Goal: Task Accomplishment & Management: Manage account settings

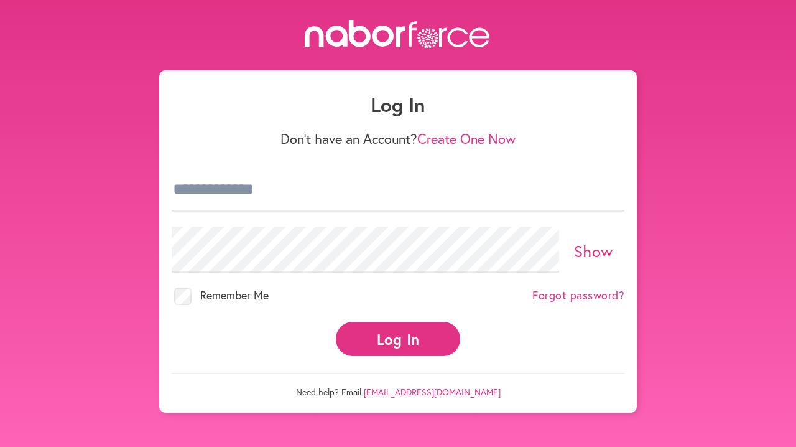
click at [398, 356] on button "Log In" at bounding box center [398, 339] width 124 height 34
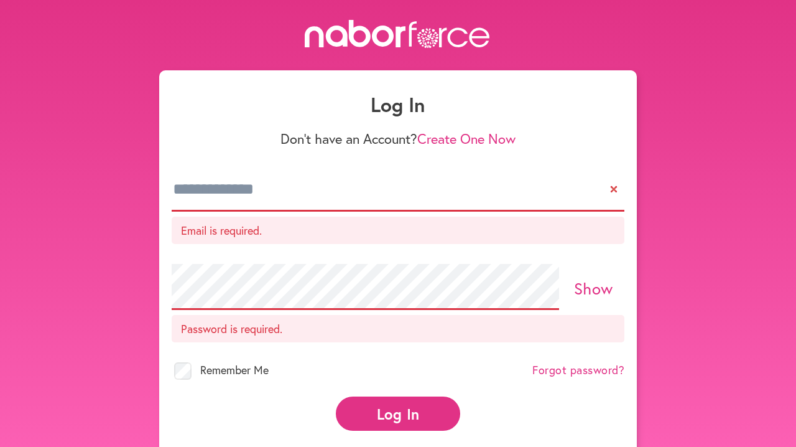
click at [302, 242] on p "Email is required." at bounding box center [398, 229] width 453 height 27
click at [246, 239] on p "Email is required." at bounding box center [398, 229] width 453 height 27
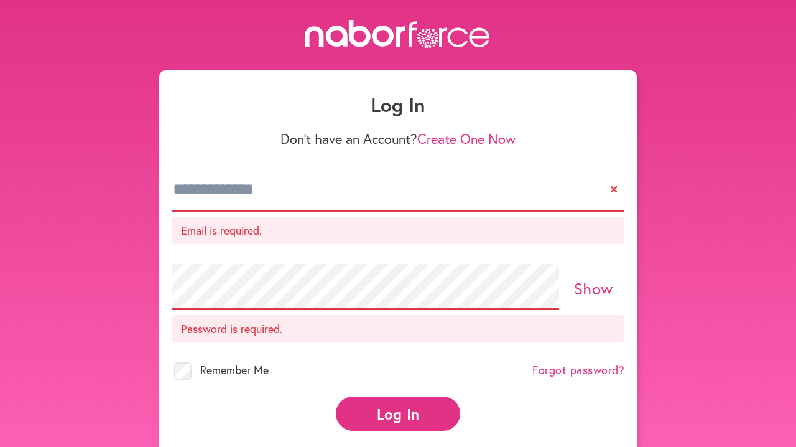
click at [246, 239] on p "Email is required." at bounding box center [398, 229] width 453 height 27
click at [210, 49] on link at bounding box center [398, 35] width 796 height 30
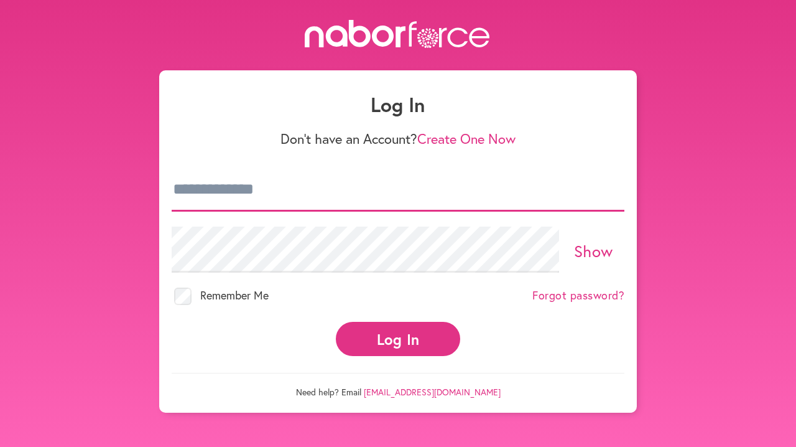
type input "**********"
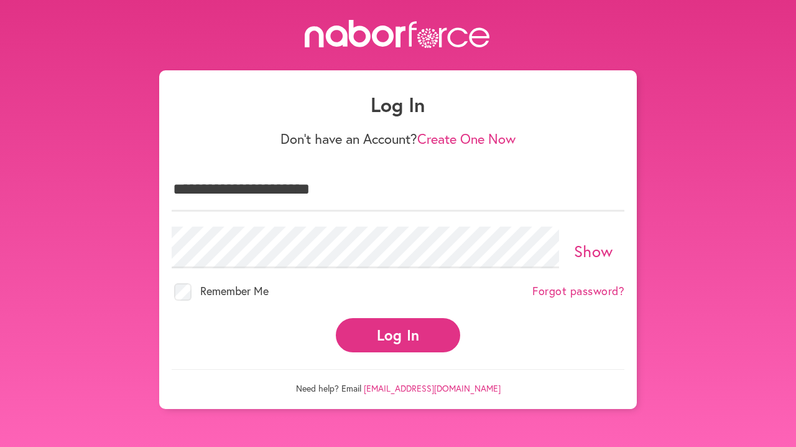
click at [408, 348] on button "Log In" at bounding box center [398, 335] width 124 height 34
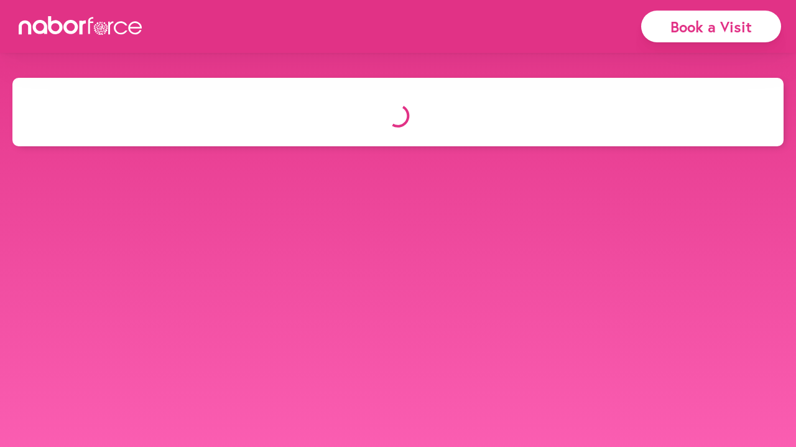
select select "*"
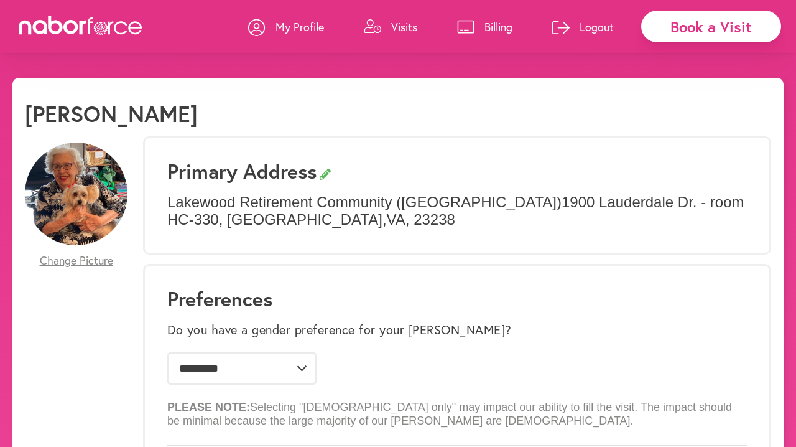
click at [391, 26] on p "Visits" at bounding box center [404, 26] width 26 height 15
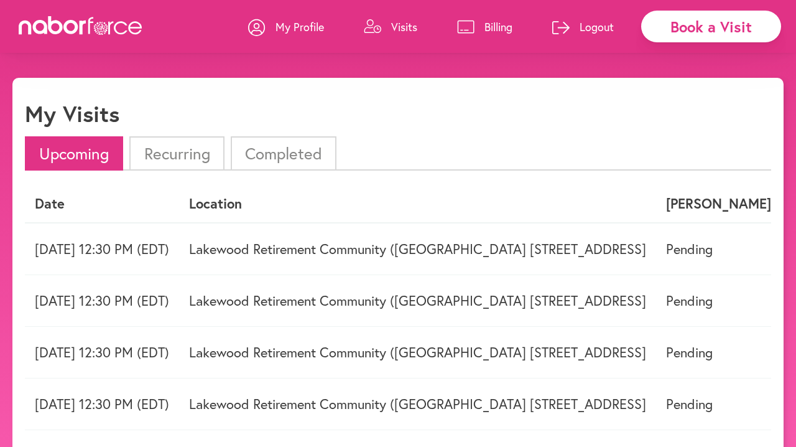
click at [302, 154] on li "Completed" at bounding box center [284, 153] width 106 height 34
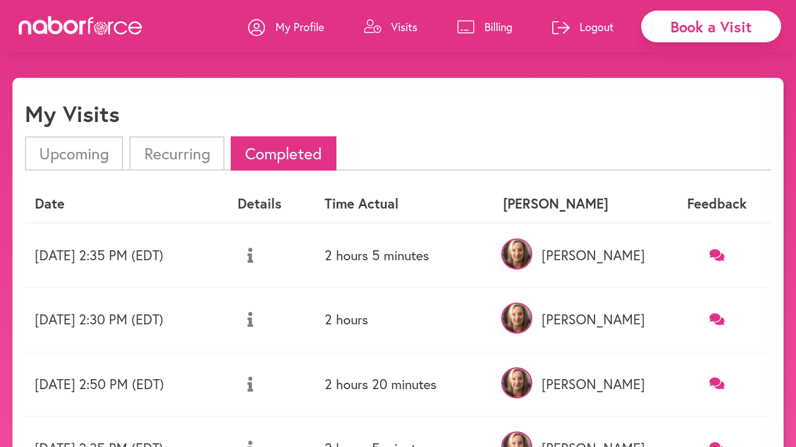
click at [593, 20] on p "Logout" at bounding box center [597, 26] width 34 height 15
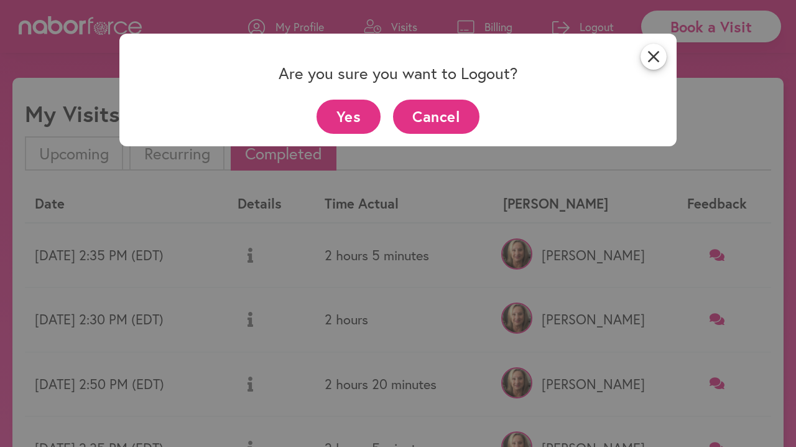
click at [349, 123] on button "Yes" at bounding box center [349, 117] width 64 height 34
